Goal: Task Accomplishment & Management: Complete application form

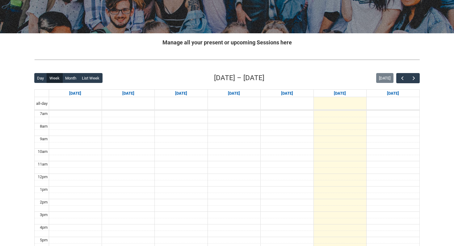
scroll to position [91, 0]
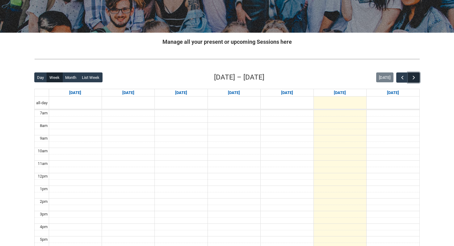
click at [416, 79] on span "button" at bounding box center [414, 78] width 6 height 6
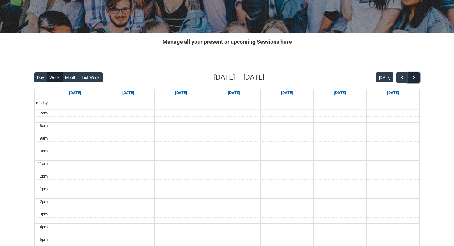
click at [416, 79] on span "button" at bounding box center [414, 78] width 6 height 6
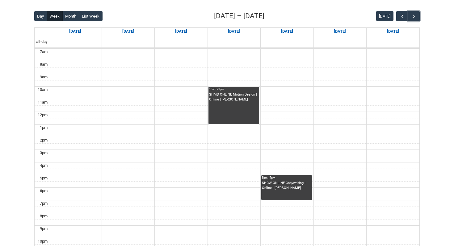
scroll to position [152, 0]
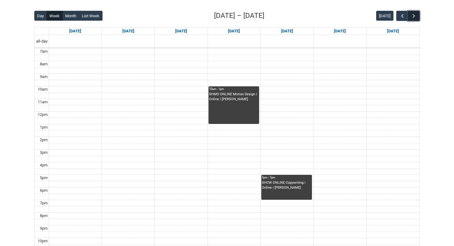
click at [416, 13] on span "button" at bounding box center [414, 16] width 6 height 6
click at [401, 17] on span "button" at bounding box center [402, 16] width 6 height 6
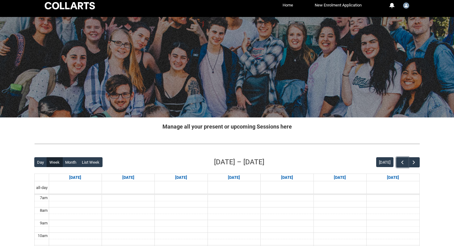
scroll to position [0, 0]
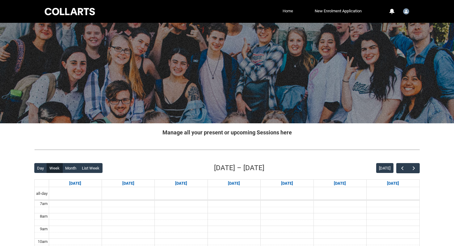
click at [285, 11] on link "Home" at bounding box center [288, 10] width 14 height 9
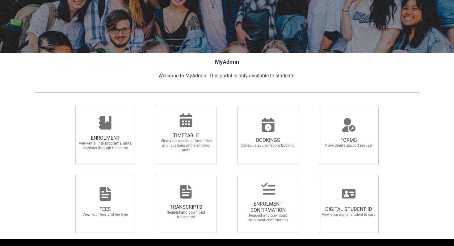
scroll to position [89, 0]
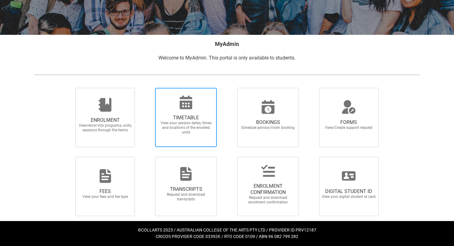
click at [190, 105] on icon at bounding box center [186, 103] width 13 height 14
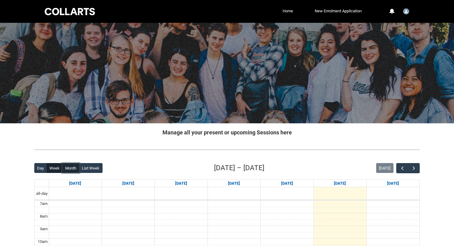
click at [71, 170] on button "Month" at bounding box center [70, 168] width 17 height 10
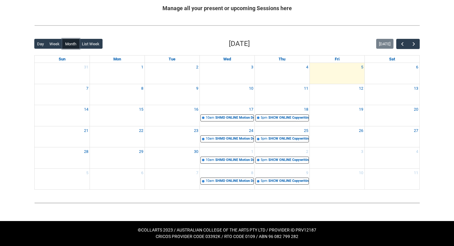
scroll to position [124, 0]
click at [416, 44] on span "button" at bounding box center [414, 44] width 6 height 6
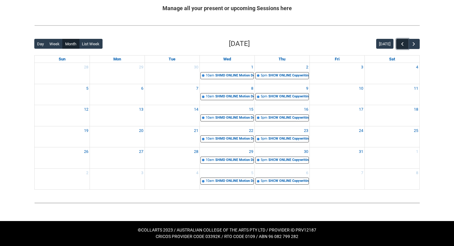
click at [401, 44] on span "button" at bounding box center [402, 44] width 6 height 6
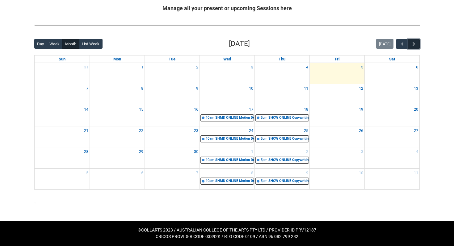
click at [414, 44] on span "button" at bounding box center [414, 44] width 6 height 6
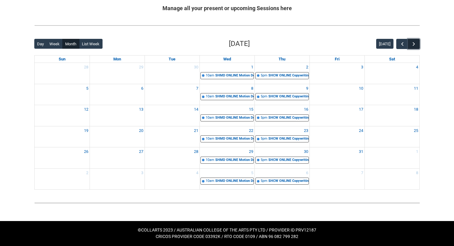
click at [414, 44] on span "button" at bounding box center [414, 44] width 6 height 6
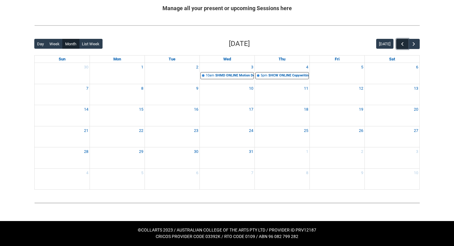
click at [403, 45] on span "button" at bounding box center [402, 44] width 6 height 6
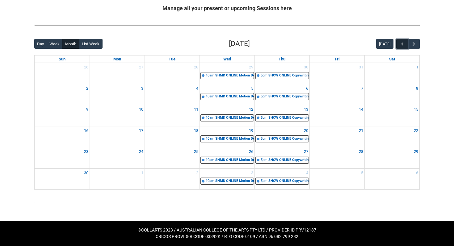
click at [403, 45] on span "button" at bounding box center [402, 44] width 6 height 6
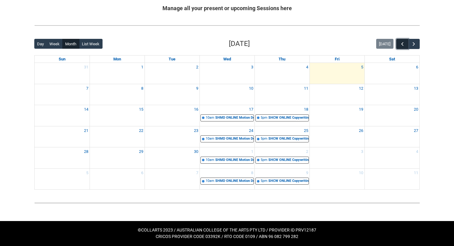
click at [403, 45] on span "button" at bounding box center [402, 44] width 6 height 6
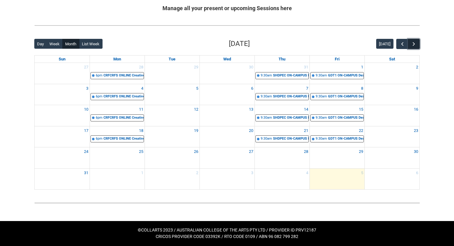
click at [417, 45] on button "button" at bounding box center [414, 44] width 12 height 10
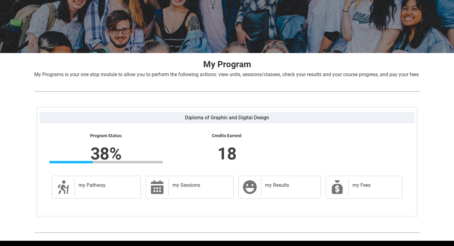
scroll to position [98, 0]
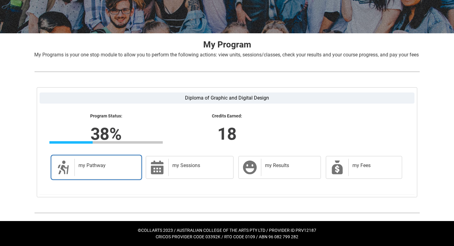
click at [114, 167] on h2 "my Pathway" at bounding box center [106, 166] width 56 height 6
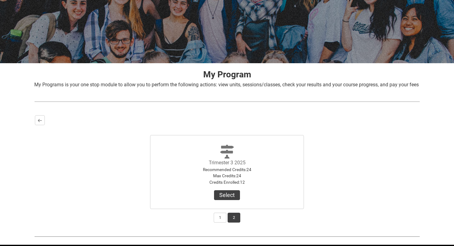
scroll to position [91, 0]
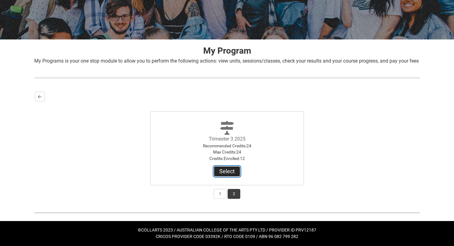
click at [220, 170] on button "Select" at bounding box center [227, 172] width 26 height 10
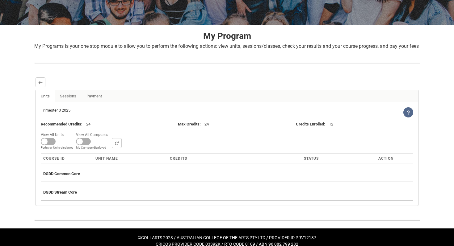
scroll to position [114, 0]
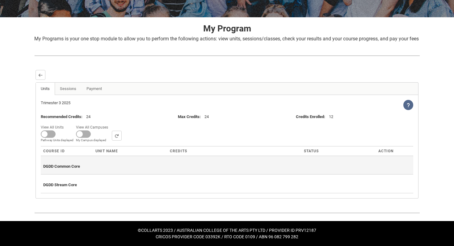
click at [78, 167] on span "DGDD Common Core" at bounding box center [61, 166] width 37 height 5
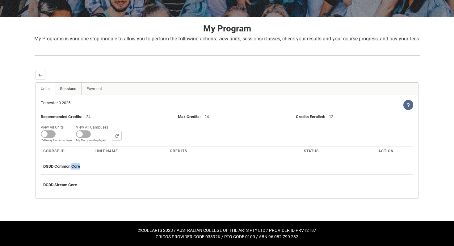
click at [66, 88] on link "Sessions" at bounding box center [68, 89] width 27 height 12
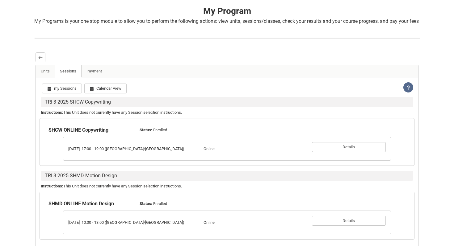
scroll to position [123, 0]
click at [48, 78] on link "Units" at bounding box center [45, 71] width 19 height 12
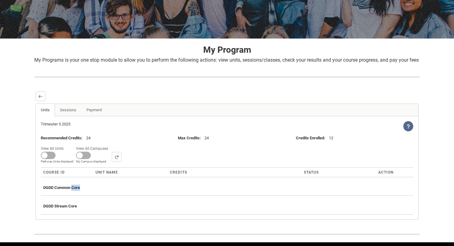
scroll to position [85, 0]
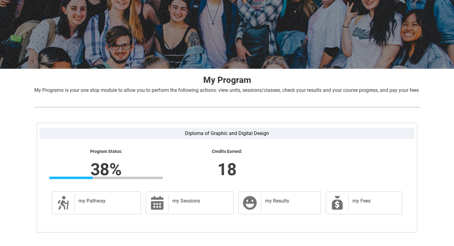
scroll to position [54, 0]
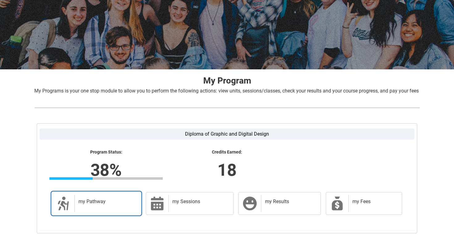
click at [92, 205] on h2 "my Pathway" at bounding box center [106, 202] width 56 height 6
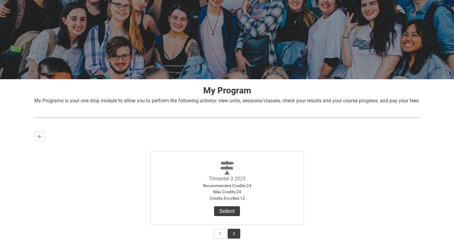
scroll to position [91, 0]
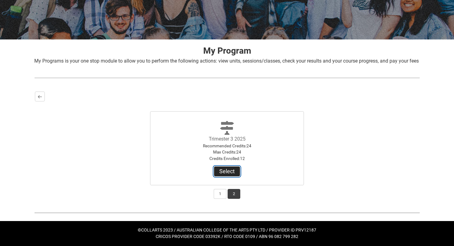
click at [226, 171] on button "Select" at bounding box center [227, 172] width 26 height 10
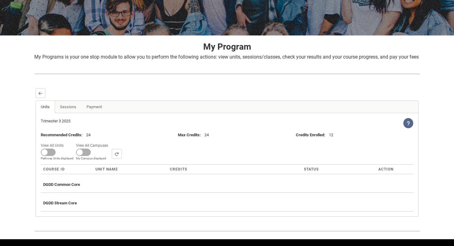
scroll to position [90, 0]
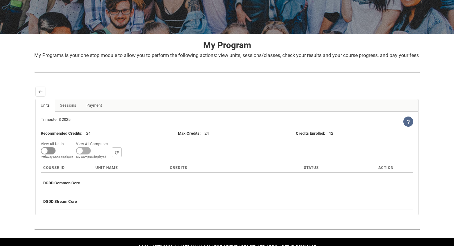
click at [43, 155] on span at bounding box center [48, 150] width 15 height 7
click at [66, 140] on input "View All Units All Units displayed Pathway Units displayed" at bounding box center [66, 140] width 0 height 0
checkbox input "true"
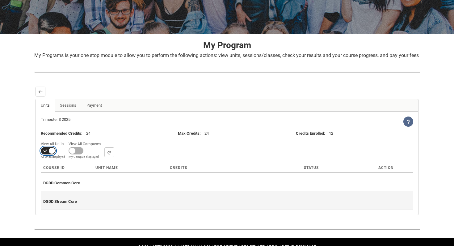
scroll to position [114, 0]
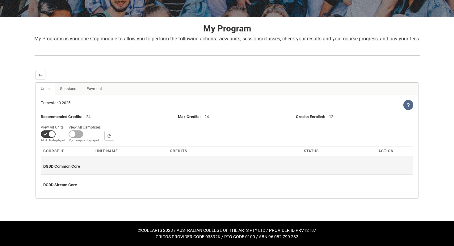
click at [71, 169] on div "DGDD Common Core" at bounding box center [226, 166] width 367 height 14
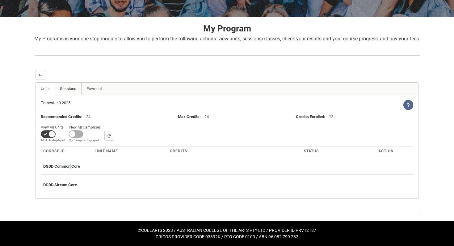
click at [70, 86] on link "Sessions" at bounding box center [68, 89] width 27 height 12
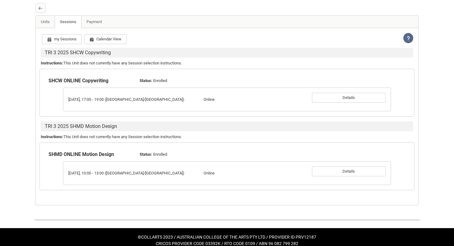
scroll to position [187, 0]
